Goal: Task Accomplishment & Management: Manage account settings

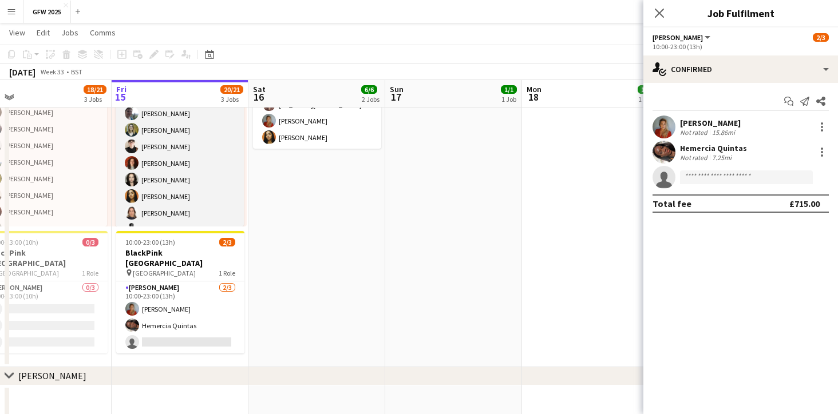
scroll to position [46, 0]
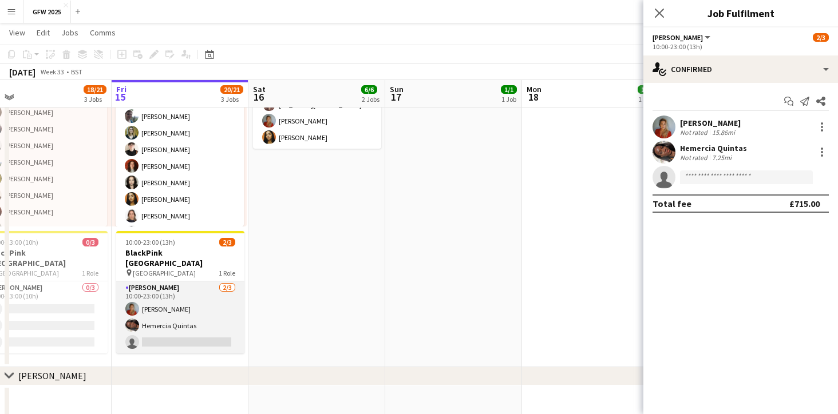
click at [195, 300] on app-card-role "[PERSON_NAME] [DATE] 10:00-23:00 (13h) [PERSON_NAME] [PERSON_NAME] single-neutr…" at bounding box center [180, 318] width 128 height 72
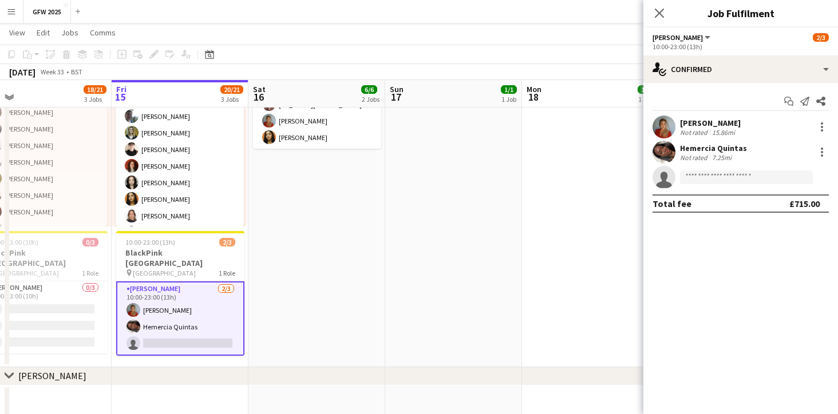
click at [723, 151] on div "Hemercia Quintas" at bounding box center [713, 148] width 67 height 10
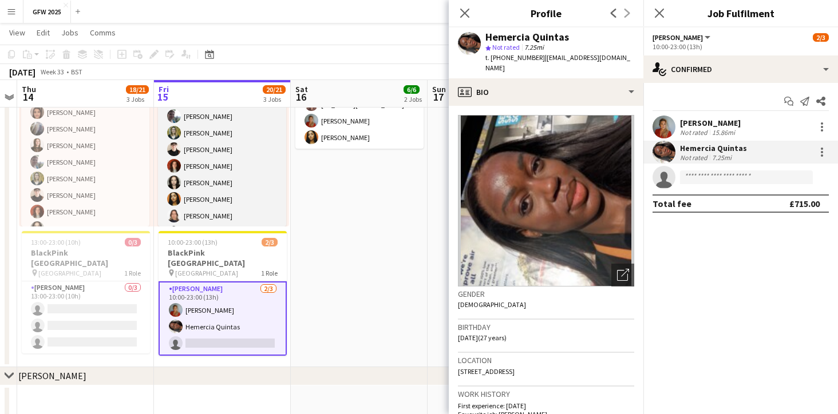
scroll to position [0, 383]
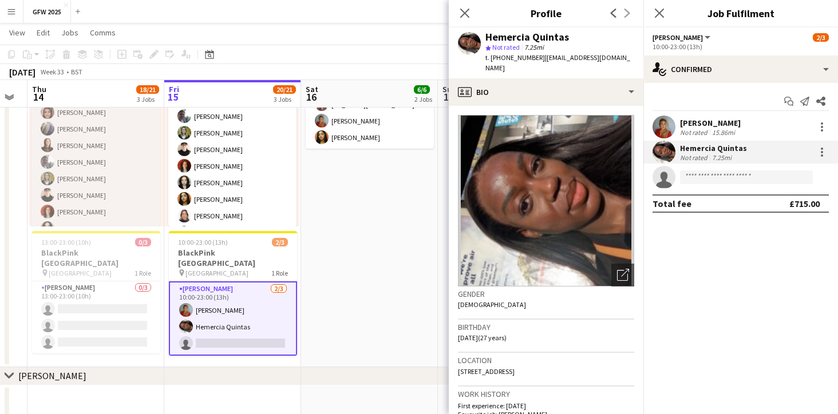
click at [113, 181] on app-card-role "Dresser 15/15 12:00-19:30 (7h30m) [PERSON_NAME] [PERSON_NAME] [PERSON_NAME] [PE…" at bounding box center [95, 220] width 128 height 271
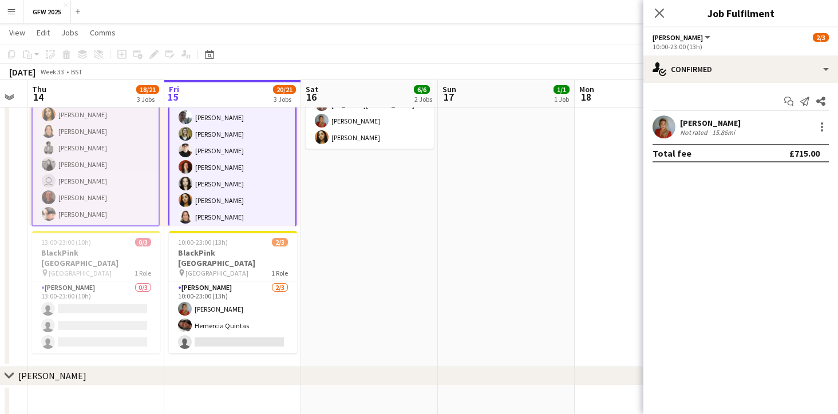
scroll to position [132, 0]
click at [222, 197] on app-card-role "Dresser 15/15 15:00-23:00 (8h) [PERSON_NAME] [PERSON_NAME] [PERSON_NAME] [PERSO…" at bounding box center [232, 176] width 128 height 274
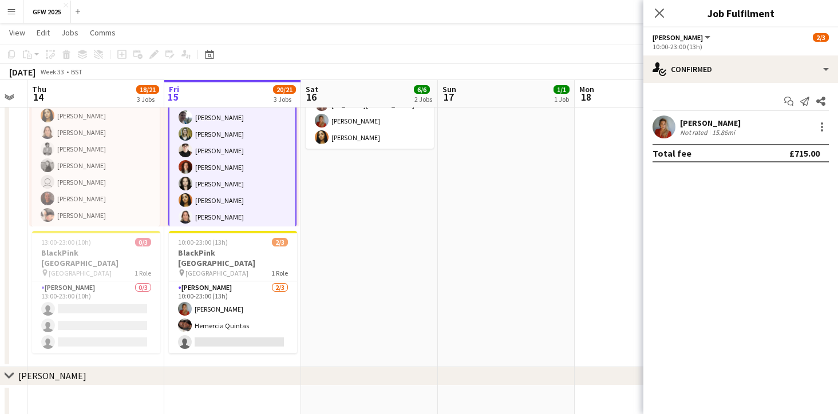
click at [264, 185] on app-card-role "Dresser 15/15 15:00-23:00 (8h) [PERSON_NAME] [PERSON_NAME] [PERSON_NAME] [PERSO…" at bounding box center [232, 176] width 128 height 274
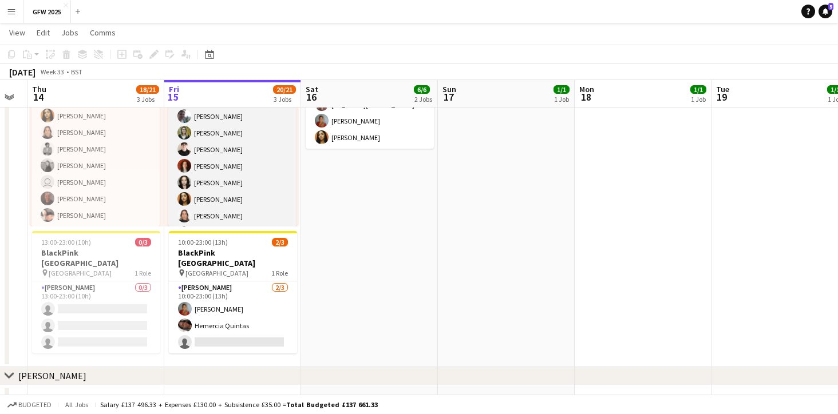
click at [264, 185] on app-card-role "Dresser 15/15 15:00-23:00 (8h) [PERSON_NAME] [PERSON_NAME] [PERSON_NAME] [PERSO…" at bounding box center [232, 174] width 128 height 271
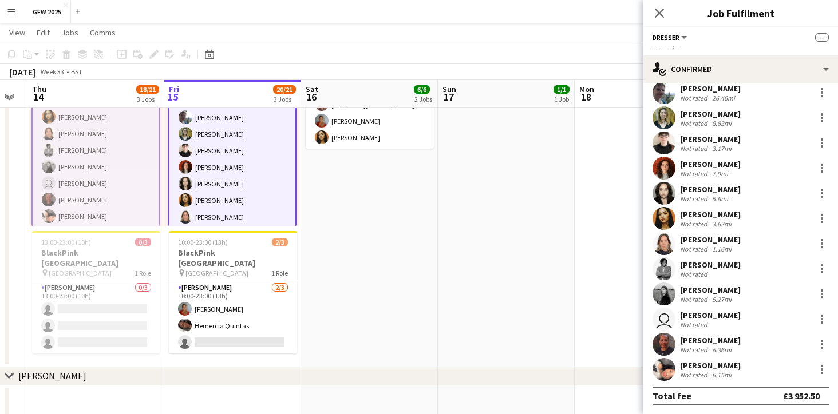
scroll to position [110, 0]
click at [709, 213] on div "[PERSON_NAME]" at bounding box center [710, 214] width 61 height 10
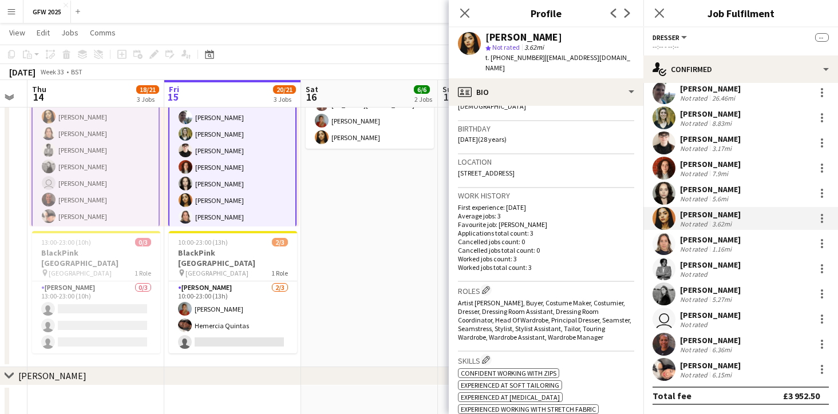
scroll to position [200, 0]
click at [102, 196] on app-card-role "Dresser 15/15 12:00-19:30 (7h30m) [PERSON_NAME] [PERSON_NAME] [PERSON_NAME] [PE…" at bounding box center [95, 92] width 128 height 274
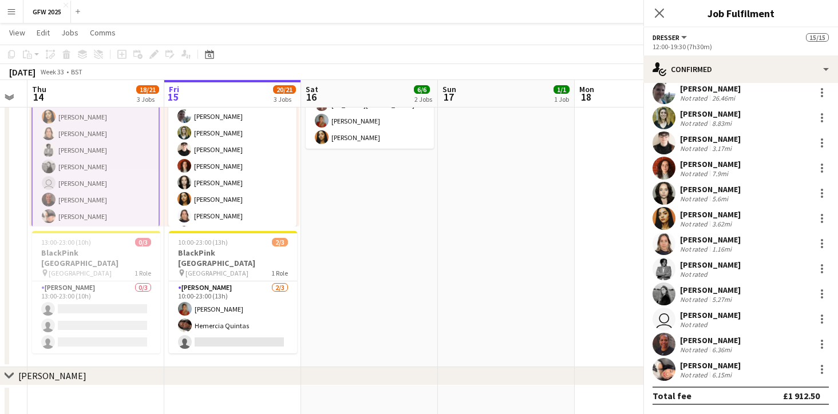
scroll to position [0, 0]
